Goal: Task Accomplishment & Management: Manage account settings

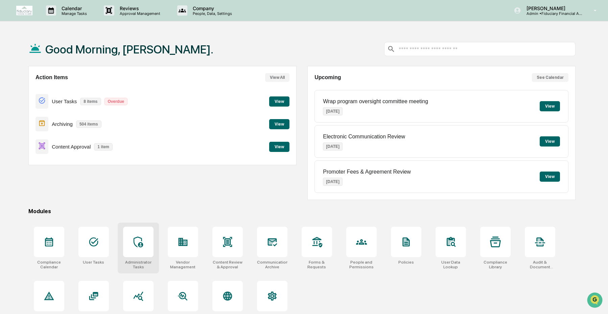
click at [134, 245] on icon at bounding box center [138, 241] width 11 height 11
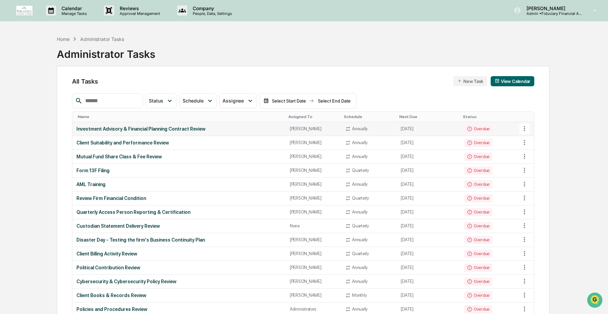
click at [524, 133] on button at bounding box center [524, 128] width 10 height 10
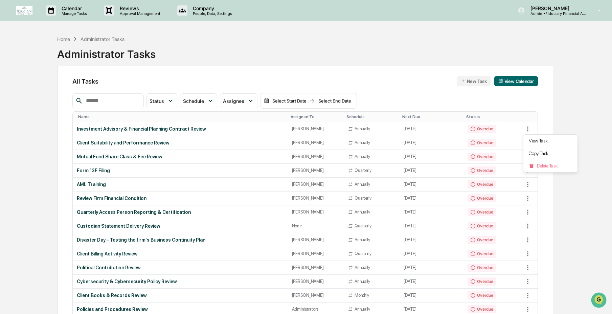
click at [371, 128] on div at bounding box center [306, 157] width 612 height 314
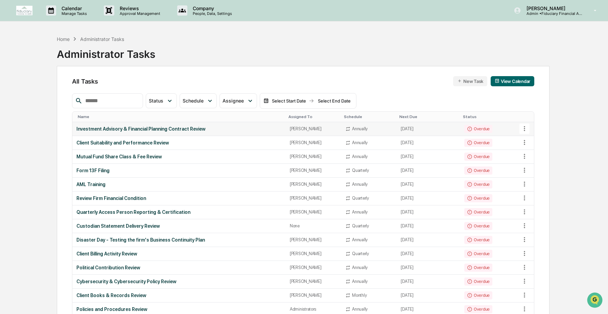
click at [166, 130] on div "Investment Advisory & Financial Planning Contract Review" at bounding box center [178, 128] width 205 height 5
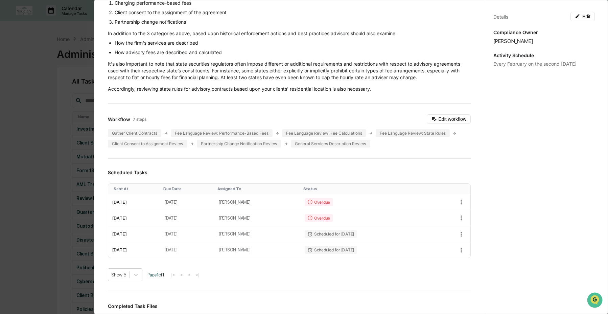
scroll to position [81, 0]
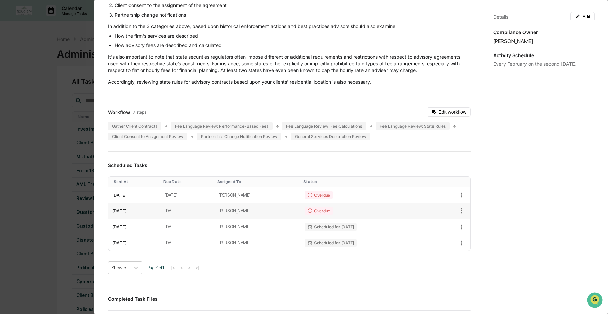
drag, startPoint x: 192, startPoint y: 217, endPoint x: 223, endPoint y: 218, distance: 30.8
click at [215, 218] on td "February 14, 2025" at bounding box center [188, 211] width 54 height 16
click at [213, 219] on td "February 14, 2025" at bounding box center [188, 211] width 54 height 16
drag, startPoint x: 197, startPoint y: 217, endPoint x: 222, endPoint y: 217, distance: 25.0
click at [215, 217] on td "February 14, 2025" at bounding box center [188, 211] width 54 height 16
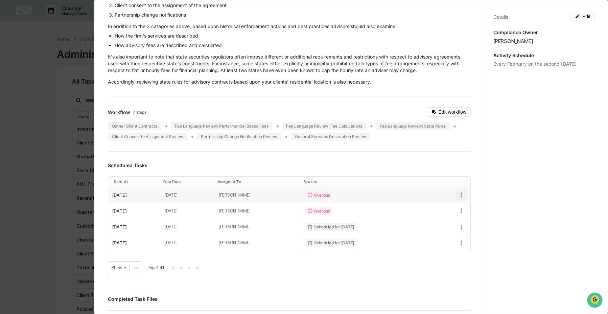
click at [458, 198] on icon "button" at bounding box center [461, 194] width 7 height 7
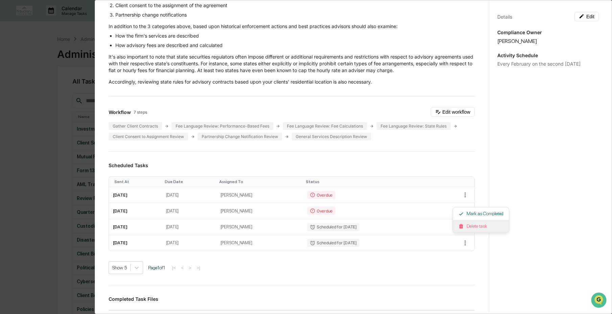
click at [470, 229] on li "Delete task" at bounding box center [481, 226] width 56 height 13
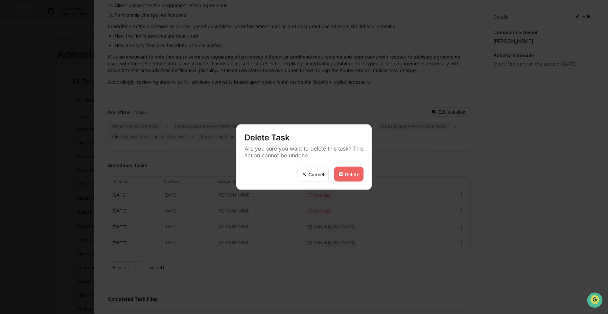
click at [337, 175] on div "Delete" at bounding box center [348, 174] width 29 height 15
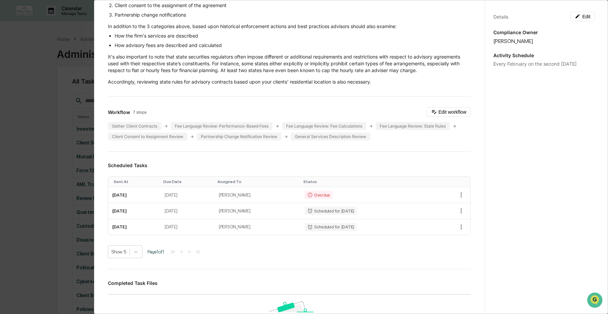
click at [354, 173] on div "Delete" at bounding box center [352, 174] width 15 height 6
click at [458, 198] on icon "button" at bounding box center [461, 194] width 7 height 7
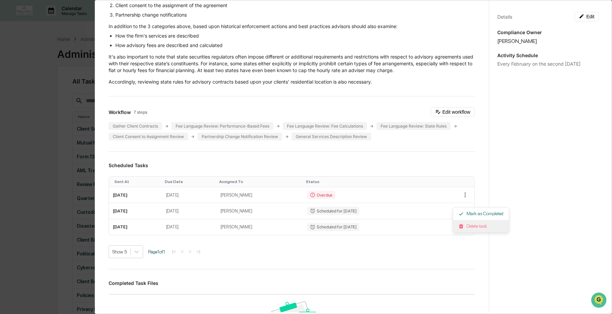
click at [461, 225] on img at bounding box center [460, 226] width 5 height 5
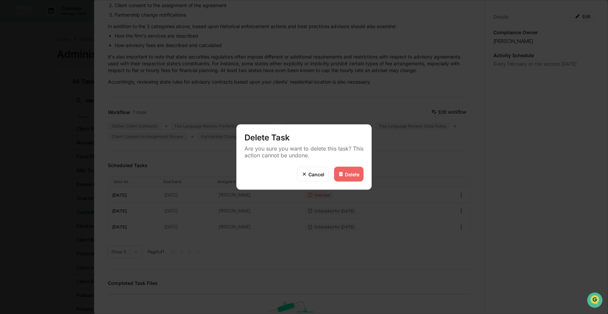
click at [361, 179] on div "Delete" at bounding box center [348, 174] width 29 height 15
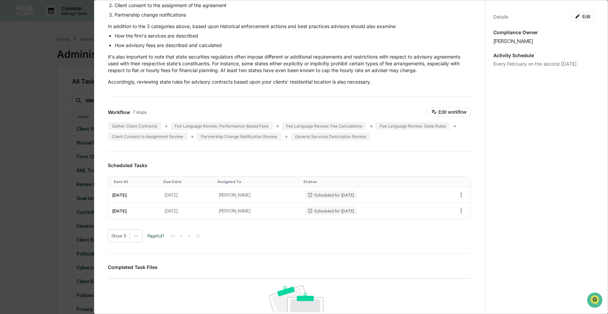
click at [358, 176] on div "Delete" at bounding box center [352, 174] width 15 height 6
drag, startPoint x: 214, startPoint y: 202, endPoint x: 225, endPoint y: 200, distance: 11.4
click at [215, 202] on td "February 13, 2026" at bounding box center [188, 195] width 54 height 16
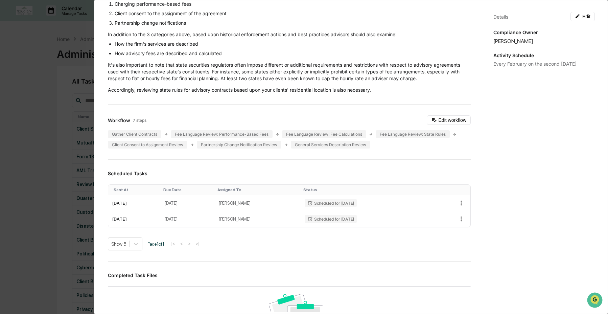
scroll to position [27, 0]
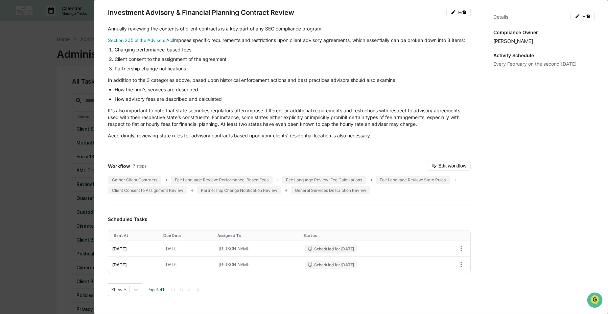
click at [7, 155] on div "Administrator Activity List Investment Advisory & Financial Planning Contract R…" at bounding box center [304, 157] width 608 height 314
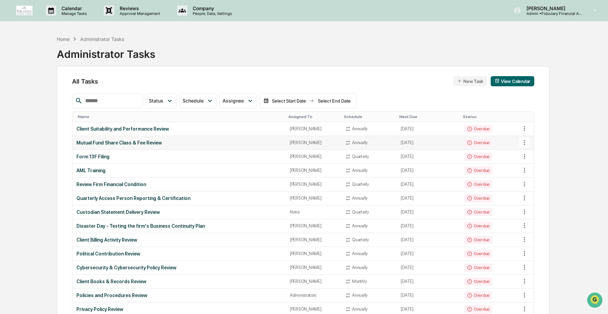
click at [92, 142] on div "Mutual Fund Share Class & Fee Review" at bounding box center [178, 142] width 205 height 5
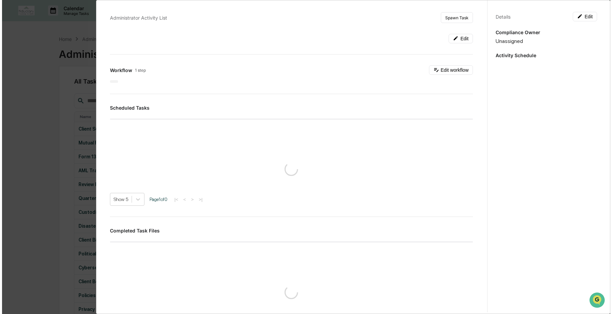
scroll to position [1, 0]
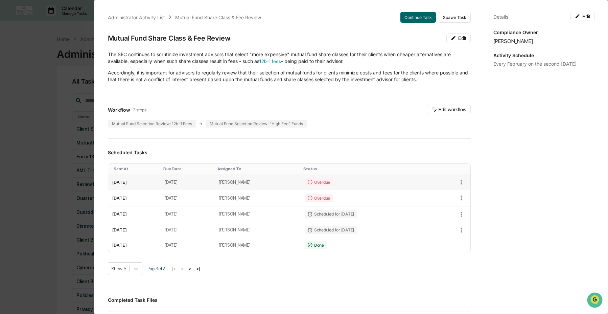
click at [201, 182] on td "March 31, 2024" at bounding box center [188, 182] width 54 height 16
click at [458, 182] on icon "button" at bounding box center [461, 181] width 7 height 7
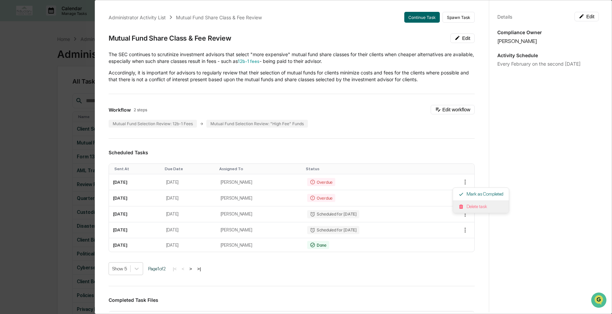
click at [462, 202] on li "Delete task" at bounding box center [481, 206] width 56 height 13
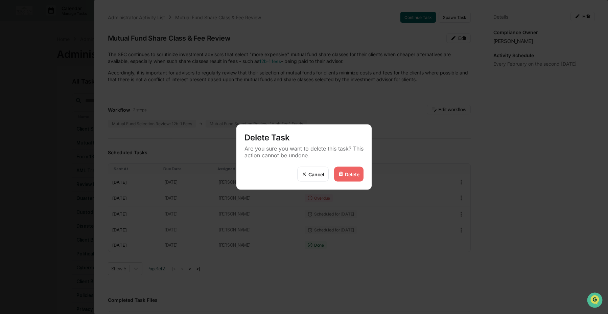
click at [346, 177] on div "Delete" at bounding box center [352, 174] width 15 height 6
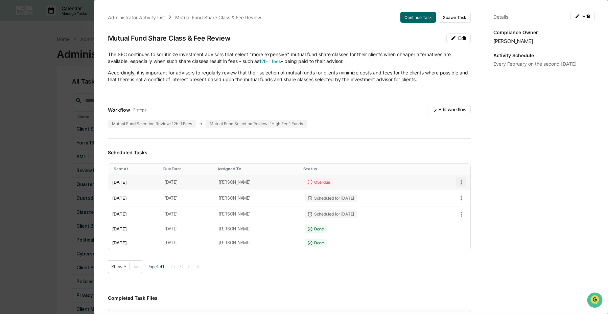
click at [458, 183] on icon "button" at bounding box center [461, 181] width 7 height 7
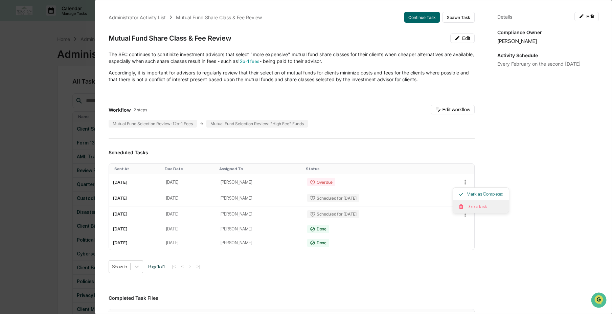
click at [467, 205] on li "Delete task" at bounding box center [481, 206] width 56 height 13
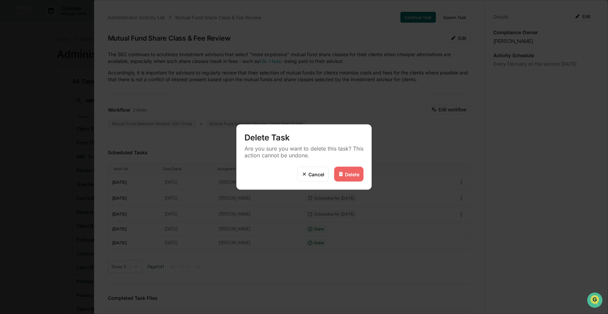
click at [355, 176] on div "Delete" at bounding box center [352, 174] width 15 height 6
click at [343, 175] on img at bounding box center [340, 173] width 5 height 5
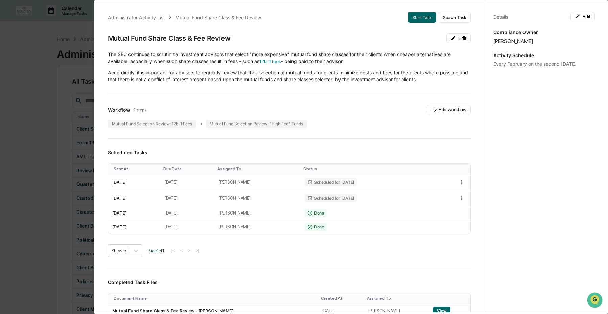
drag, startPoint x: 73, startPoint y: 217, endPoint x: 97, endPoint y: 213, distance: 23.9
click at [73, 217] on div "Administrator Activity List Mutual Fund Share Class & Fee Review Start Task Spa…" at bounding box center [304, 157] width 608 height 314
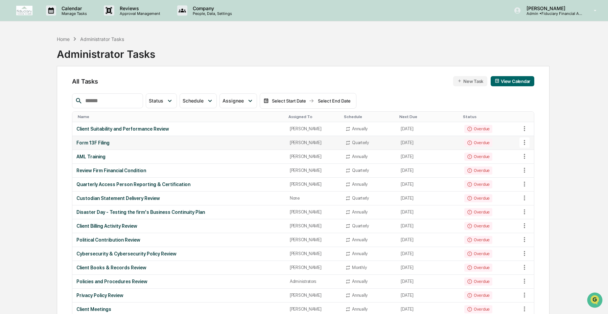
click at [167, 146] on td "Form 13F Filing" at bounding box center [178, 143] width 213 height 14
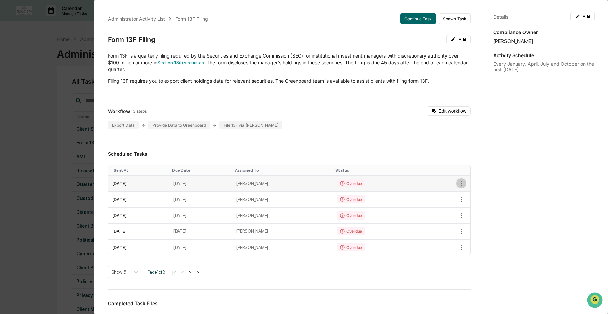
click at [458, 185] on icon "button" at bounding box center [461, 183] width 7 height 7
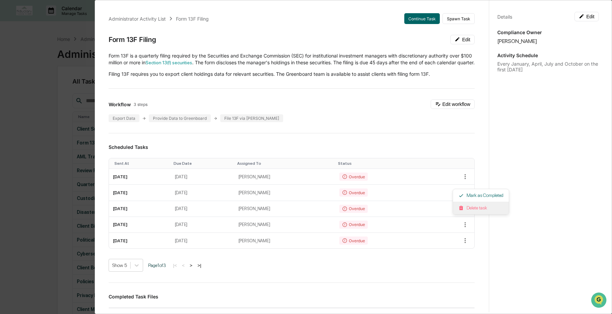
click at [461, 206] on img at bounding box center [460, 207] width 5 height 5
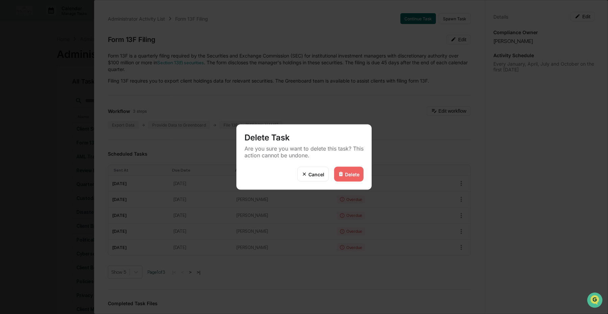
click at [357, 176] on div "Delete" at bounding box center [352, 174] width 15 height 6
click at [349, 176] on div "Delete" at bounding box center [352, 174] width 15 height 6
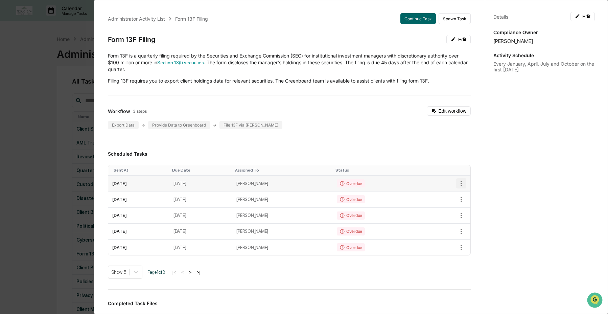
click at [458, 181] on icon "button" at bounding box center [461, 183] width 7 height 7
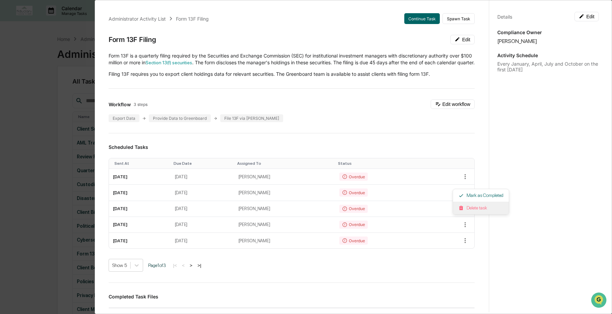
click at [475, 207] on li "Delete task" at bounding box center [481, 208] width 56 height 13
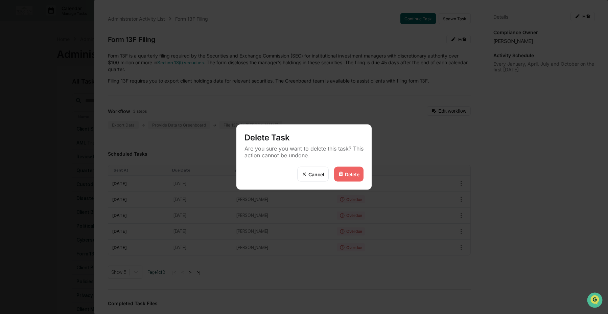
click at [354, 175] on div "Delete" at bounding box center [352, 174] width 15 height 6
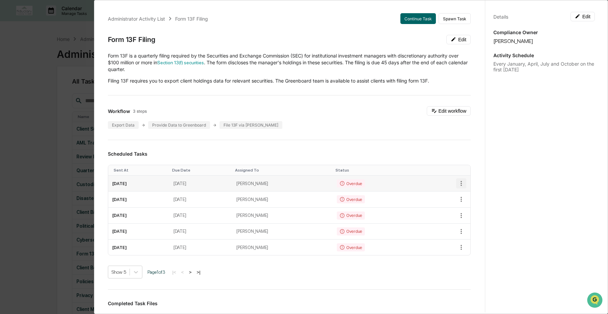
click at [458, 186] on icon "button" at bounding box center [461, 183] width 7 height 7
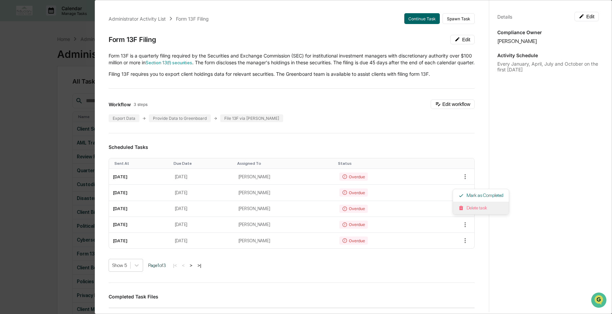
click at [475, 207] on li "Delete task" at bounding box center [481, 208] width 56 height 13
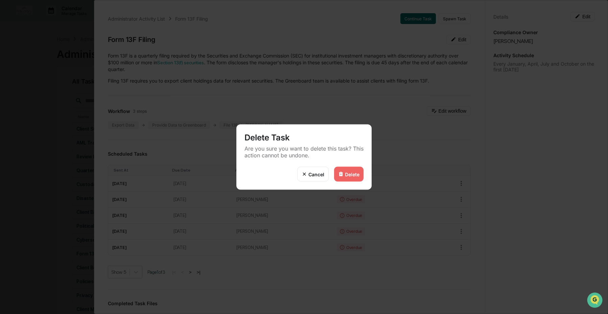
click at [348, 175] on div "Delete" at bounding box center [352, 174] width 15 height 6
click at [352, 171] on div "Delete" at bounding box center [352, 174] width 15 height 6
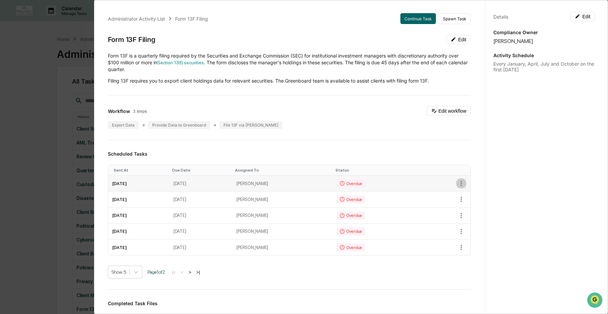
click at [458, 185] on icon "button" at bounding box center [461, 183] width 7 height 7
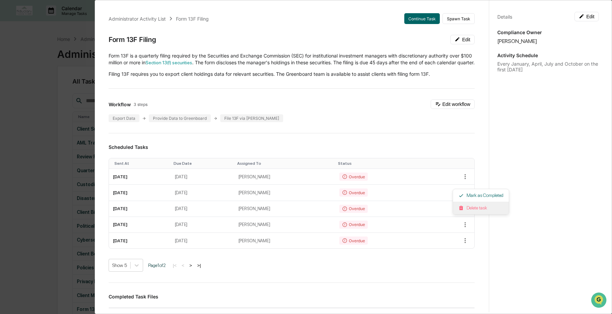
click at [468, 206] on li "Delete task" at bounding box center [481, 208] width 56 height 13
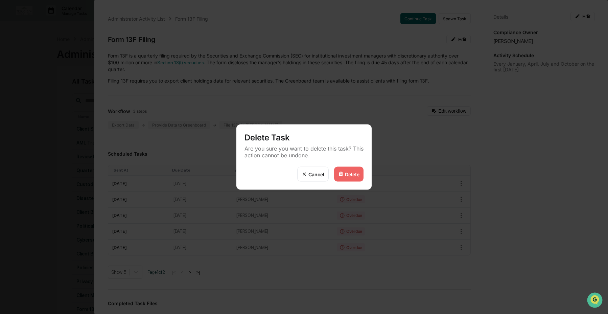
click at [346, 171] on div "Delete" at bounding box center [352, 174] width 15 height 6
click at [345, 174] on div "Delete" at bounding box center [352, 174] width 15 height 6
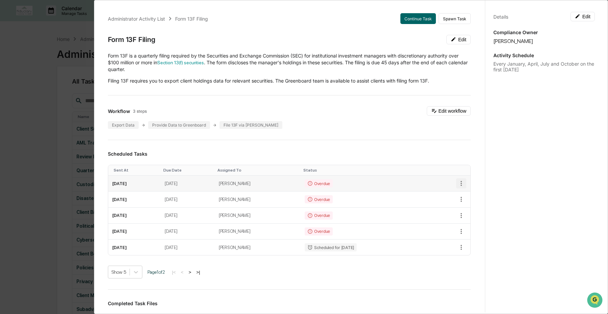
click at [458, 182] on icon "button" at bounding box center [461, 183] width 7 height 7
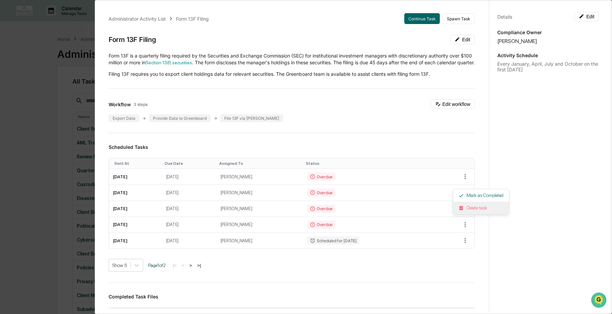
click at [468, 208] on li "Delete task" at bounding box center [481, 208] width 56 height 13
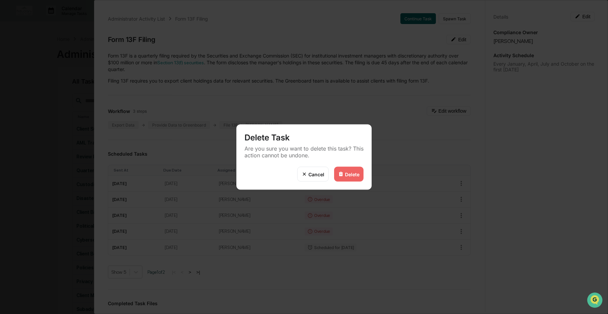
click at [356, 177] on div "Delete" at bounding box center [348, 174] width 29 height 15
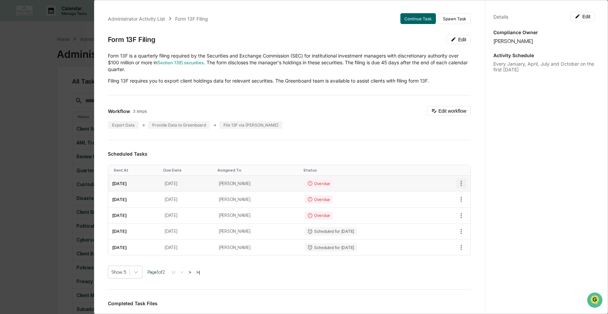
click at [458, 185] on icon "button" at bounding box center [461, 183] width 7 height 7
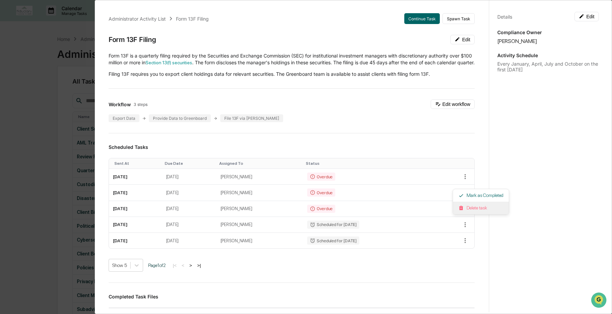
click at [469, 209] on li "Delete task" at bounding box center [481, 208] width 56 height 13
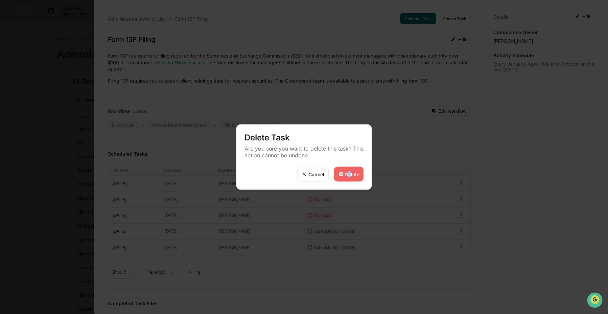
click at [349, 177] on div "Delete" at bounding box center [352, 174] width 15 height 6
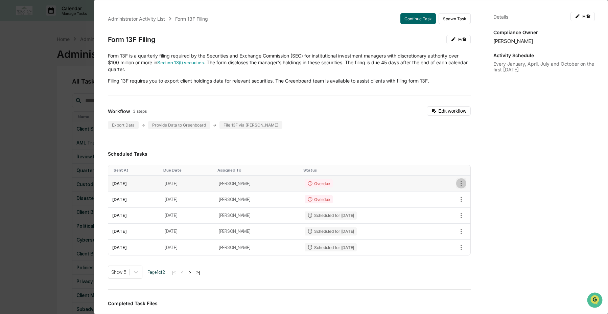
click at [458, 183] on icon "button" at bounding box center [461, 183] width 7 height 7
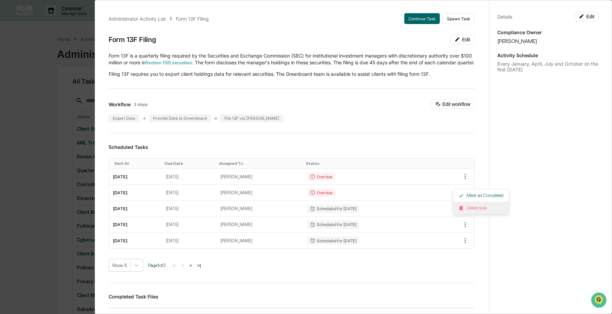
drag, startPoint x: 473, startPoint y: 208, endPoint x: 470, endPoint y: 207, distance: 3.6
click at [473, 208] on li "Delete task" at bounding box center [481, 208] width 56 height 13
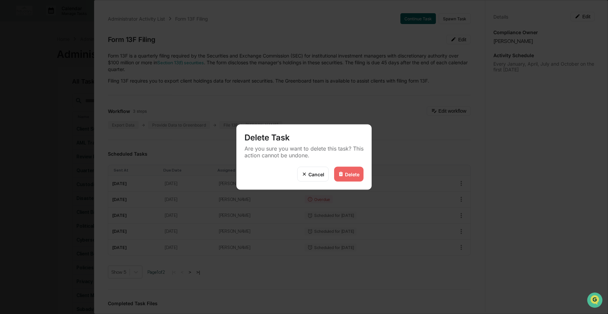
click at [340, 173] on img at bounding box center [340, 173] width 5 height 5
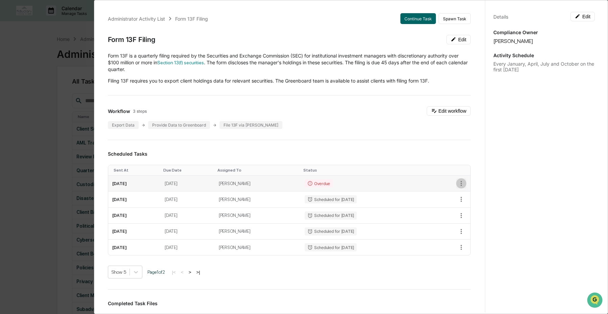
click at [458, 186] on icon "button" at bounding box center [461, 183] width 7 height 7
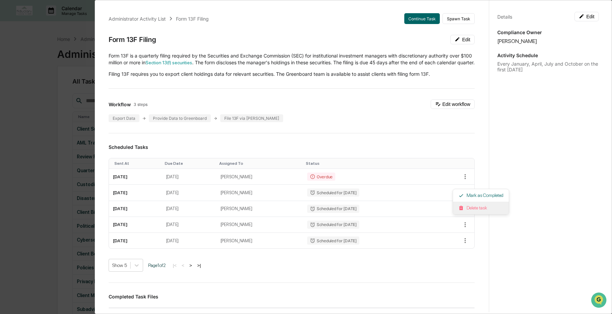
click at [469, 206] on li "Delete task" at bounding box center [481, 208] width 56 height 13
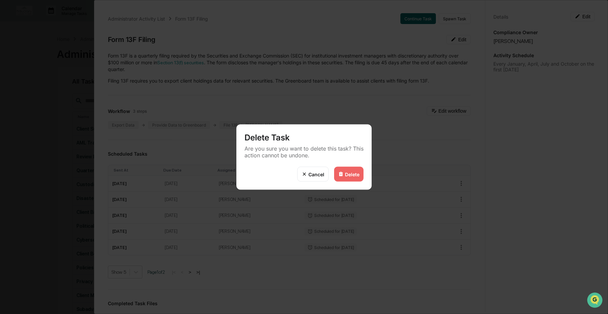
drag, startPoint x: 56, startPoint y: 176, endPoint x: 84, endPoint y: 174, distance: 28.1
click at [56, 176] on div "Delete Task Are you sure you want to delete this task? This action cannot be un…" at bounding box center [304, 157] width 608 height 314
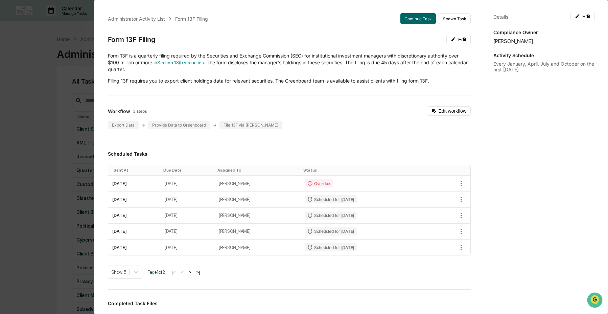
click at [48, 170] on div "Administrator Activity List Form 13F Filing Continue Task Spawn Task Form 13F F…" at bounding box center [304, 157] width 608 height 314
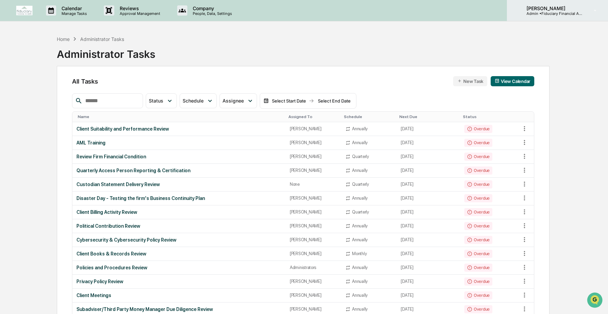
click at [567, 13] on p "Admin • Fiduciary Financial Advisors" at bounding box center [552, 13] width 63 height 5
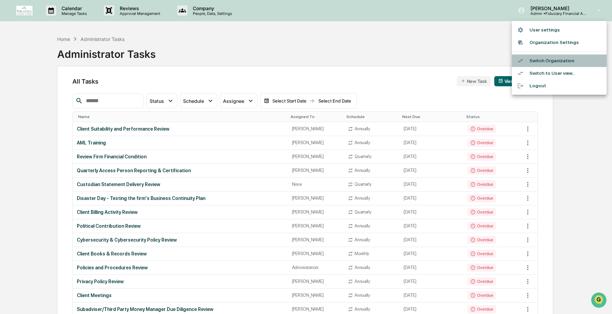
click at [552, 63] on li "Switch Organization" at bounding box center [559, 60] width 95 height 13
